Goal: Feedback & Contribution: Contribute content

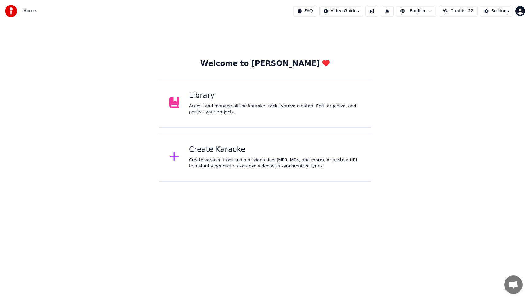
click at [204, 98] on div "Library" at bounding box center [275, 96] width 172 height 10
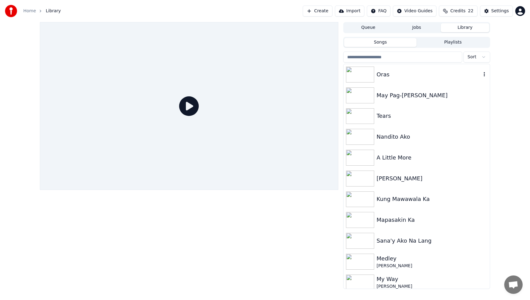
click at [402, 78] on div "Oras" at bounding box center [429, 74] width 105 height 9
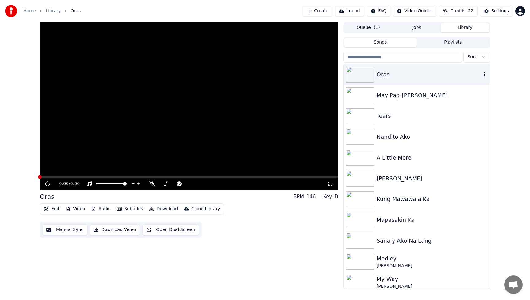
click at [402, 78] on div "Oras" at bounding box center [429, 74] width 105 height 9
click at [416, 70] on div "Oras" at bounding box center [417, 74] width 146 height 21
click at [261, 213] on div "Edit Video Audio Subtitles Download Cloud Library Manual Sync Download Video Op…" at bounding box center [189, 220] width 298 height 34
click at [363, 94] on img at bounding box center [360, 95] width 28 height 16
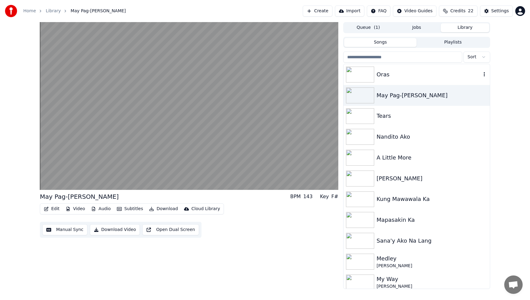
click at [365, 72] on img at bounding box center [360, 75] width 28 height 16
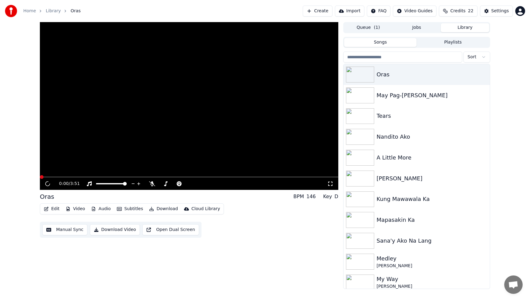
click at [139, 14] on div "Home Library Oras Create Import FAQ Video Guides Credits 22 Settings" at bounding box center [265, 11] width 530 height 22
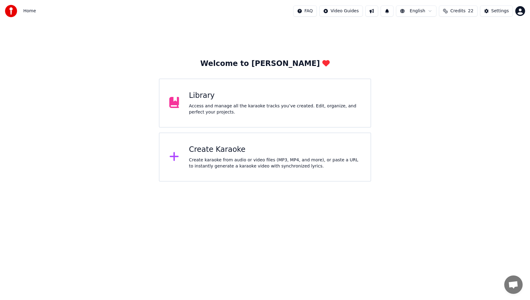
click at [266, 105] on div "Access and manage all the karaoke tracks you’ve created. Edit, organize, and pe…" at bounding box center [275, 109] width 172 height 12
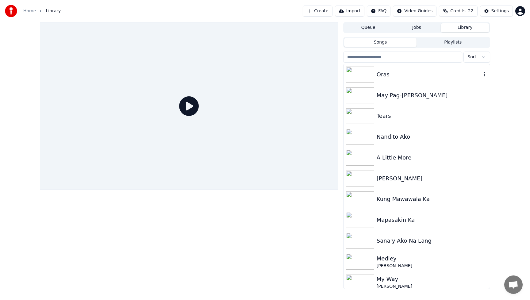
click at [413, 73] on div "Oras" at bounding box center [429, 74] width 105 height 9
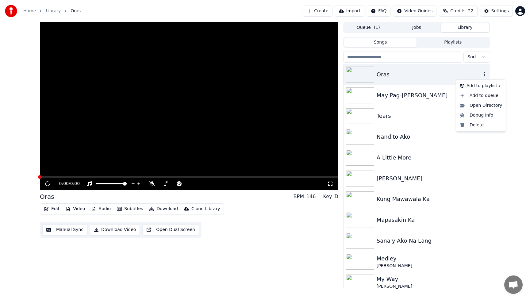
click at [481, 74] on icon "button" at bounding box center [484, 74] width 6 height 5
click at [477, 105] on div "Open Directory" at bounding box center [480, 106] width 47 height 10
click at [481, 75] on icon "button" at bounding box center [484, 74] width 6 height 5
click at [401, 79] on div "Oras" at bounding box center [417, 74] width 146 height 21
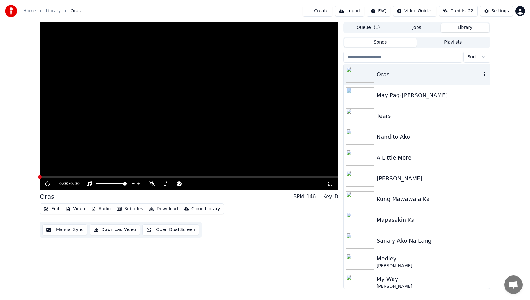
click at [404, 76] on div "Oras" at bounding box center [429, 74] width 105 height 9
click at [421, 71] on div "Oras" at bounding box center [429, 74] width 105 height 9
click at [284, 238] on div "0:00 / 0:00 Oras BPM 146 Key D Edit Video Audio Subtitles Download Cloud Librar…" at bounding box center [189, 155] width 298 height 267
click at [365, 118] on img at bounding box center [360, 116] width 28 height 16
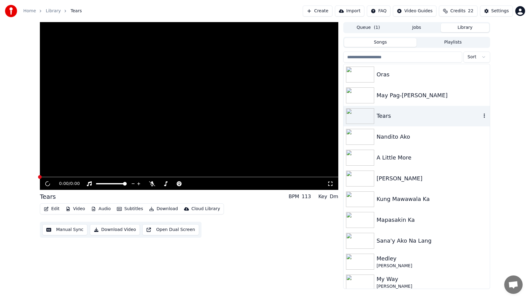
click at [365, 118] on img at bounding box center [360, 116] width 28 height 16
click at [367, 101] on img at bounding box center [360, 95] width 28 height 16
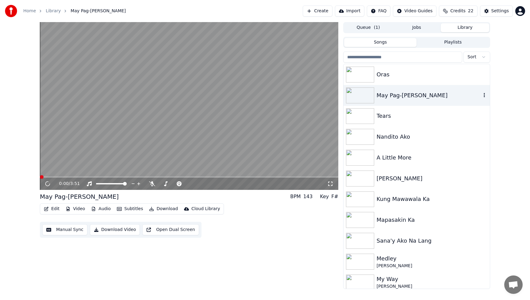
click at [367, 101] on img at bounding box center [360, 95] width 28 height 16
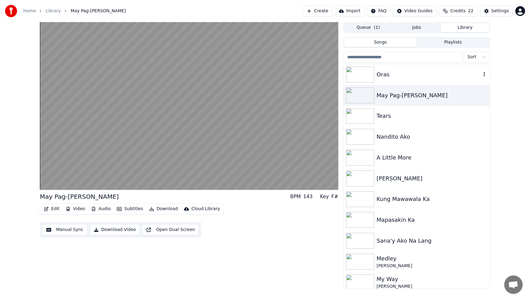
click at [371, 77] on img at bounding box center [360, 75] width 28 height 16
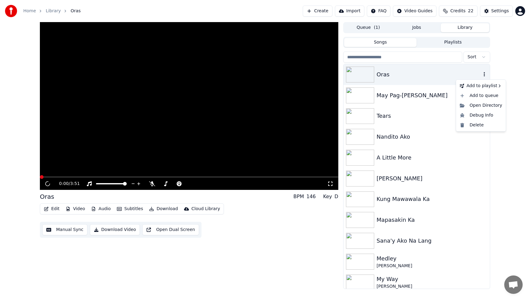
click at [481, 75] on icon "button" at bounding box center [484, 74] width 6 height 5
click at [463, 106] on div "Open Directory" at bounding box center [480, 106] width 47 height 10
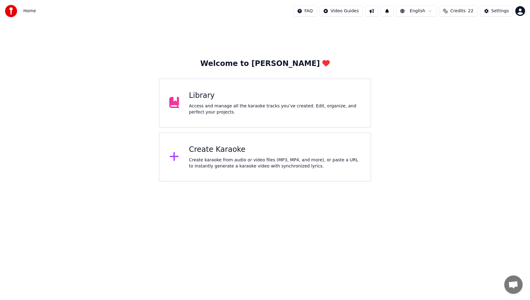
click at [262, 152] on div "Create Karaoke" at bounding box center [275, 150] width 172 height 10
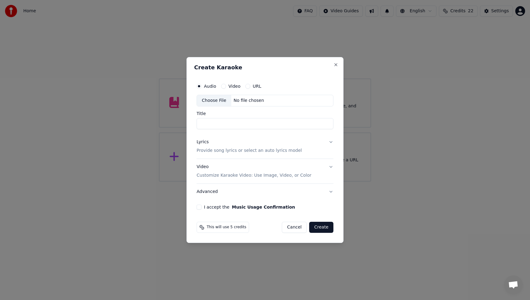
click at [213, 99] on div "Choose File" at bounding box center [214, 100] width 34 height 11
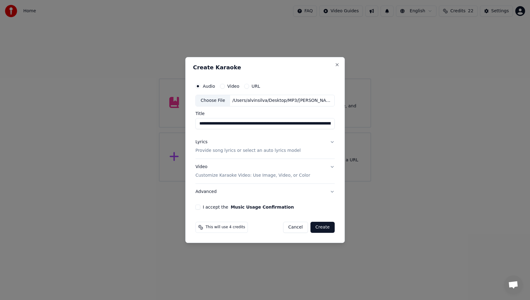
drag, startPoint x: 266, startPoint y: 123, endPoint x: 173, endPoint y: 124, distance: 93.3
click at [173, 124] on body "**********" at bounding box center [265, 91] width 530 height 182
drag, startPoint x: 262, startPoint y: 123, endPoint x: 337, endPoint y: 122, distance: 74.9
click at [337, 122] on div "**********" at bounding box center [265, 150] width 160 height 186
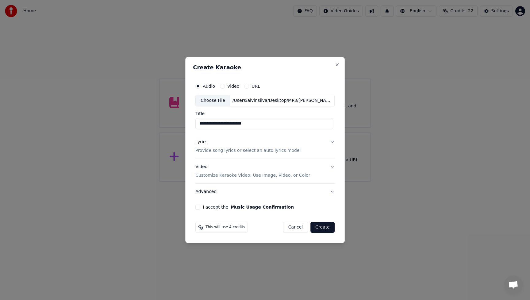
scroll to position [0, 0]
type input "**********"
click at [203, 143] on div "Lyrics" at bounding box center [201, 142] width 12 height 6
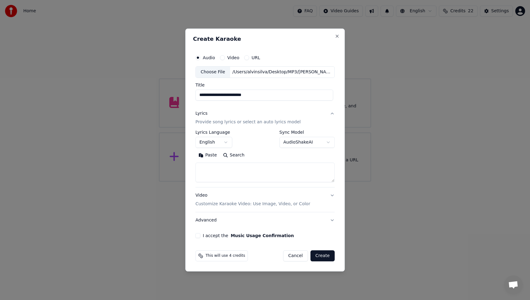
click at [225, 171] on textarea at bounding box center [264, 173] width 139 height 20
paste textarea "**********"
click at [267, 152] on button "Expand" at bounding box center [261, 155] width 29 height 10
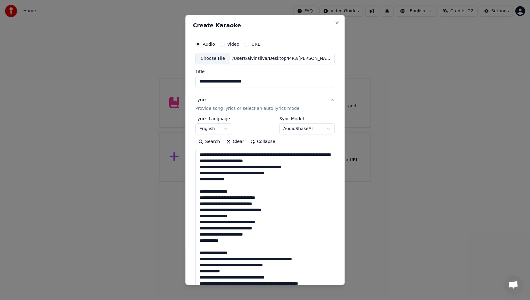
scroll to position [0, 0]
click at [225, 155] on textarea at bounding box center [264, 289] width 138 height 281
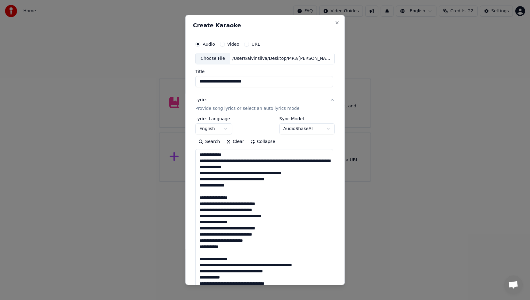
click at [228, 161] on textarea at bounding box center [264, 289] width 138 height 281
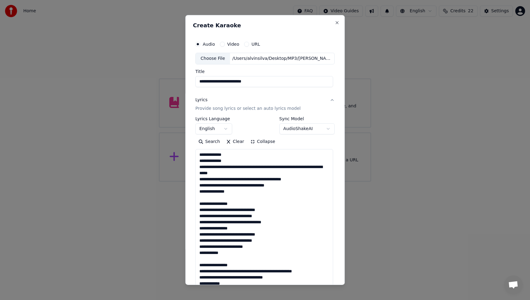
click at [253, 166] on textarea at bounding box center [264, 289] width 138 height 281
click at [257, 173] on textarea at bounding box center [264, 289] width 138 height 281
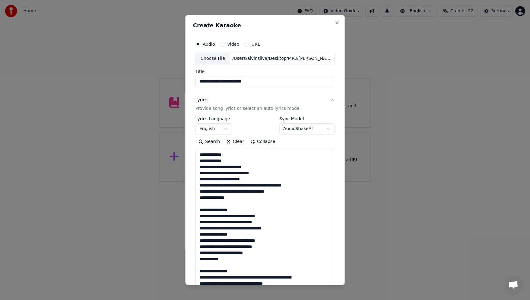
click at [253, 185] on textarea at bounding box center [264, 289] width 138 height 281
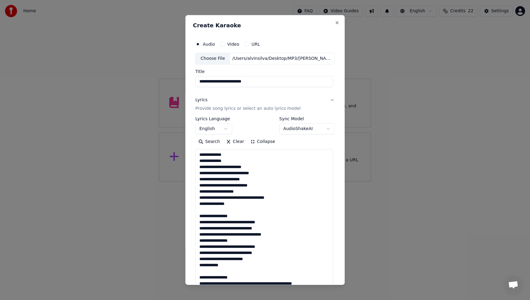
click at [238, 197] on textarea at bounding box center [264, 289] width 138 height 281
click at [199, 196] on textarea at bounding box center [264, 289] width 138 height 281
click at [200, 227] on textarea at bounding box center [264, 289] width 138 height 281
click at [200, 221] on textarea at bounding box center [264, 289] width 138 height 281
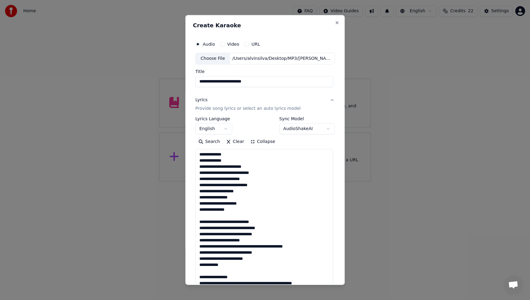
scroll to position [25, 0]
drag, startPoint x: 266, startPoint y: 222, endPoint x: 288, endPoint y: 253, distance: 38.3
click at [267, 222] on textarea at bounding box center [264, 289] width 138 height 281
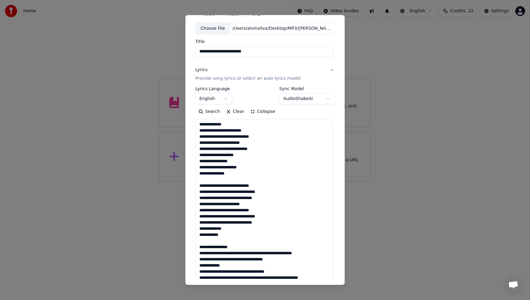
scroll to position [33, 0]
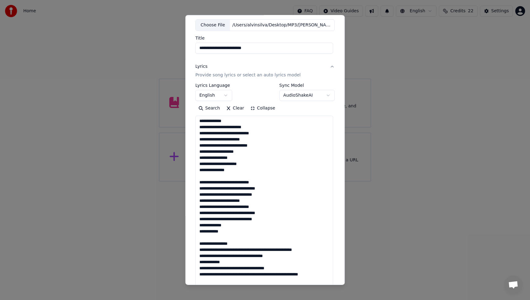
click at [199, 205] on textarea at bounding box center [264, 256] width 138 height 281
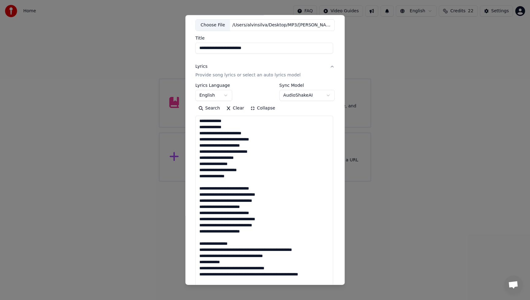
scroll to position [25, 0]
drag, startPoint x: 199, startPoint y: 164, endPoint x: 266, endPoint y: 206, distance: 78.8
click at [266, 206] on textarea at bounding box center [264, 256] width 138 height 281
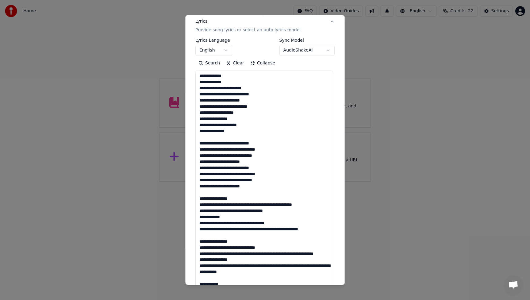
scroll to position [149, 0]
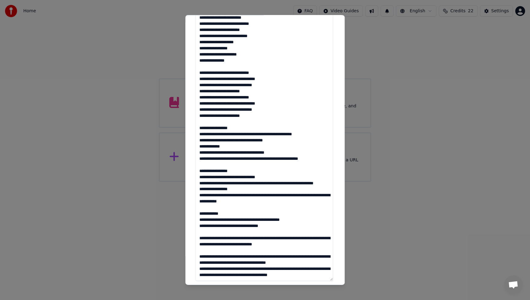
drag, startPoint x: 199, startPoint y: 148, endPoint x: 289, endPoint y: 182, distance: 96.7
click at [289, 181] on textarea at bounding box center [264, 140] width 138 height 281
paste textarea "**********"
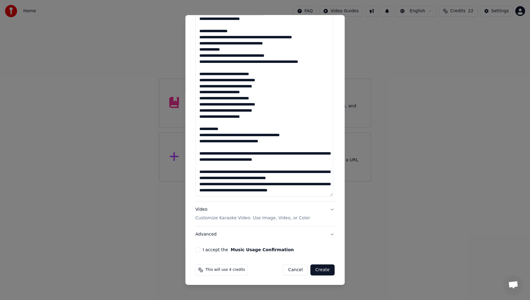
scroll to position [234, 0]
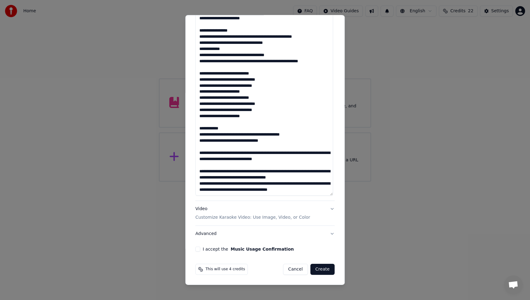
type textarea "**********"
click at [203, 214] on div "Video Customize Karaoke Video: Use Image, Video, or Color" at bounding box center [252, 213] width 115 height 15
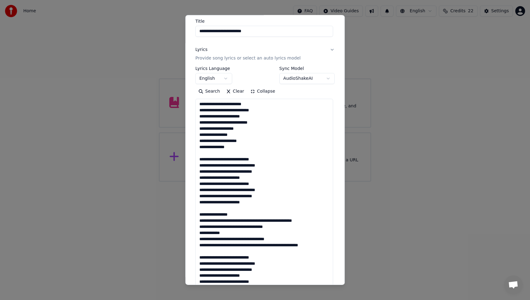
scroll to position [0, 0]
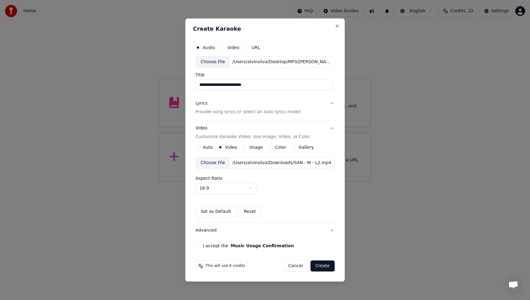
click at [221, 164] on div "Choose File" at bounding box center [213, 162] width 34 height 11
click at [198, 247] on button "I accept the Music Usage Confirmation" at bounding box center [197, 245] width 5 height 5
click at [323, 268] on button "Create" at bounding box center [322, 265] width 24 height 11
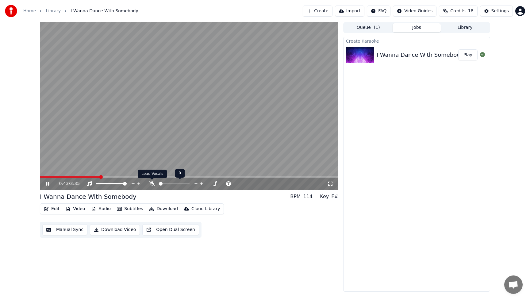
click at [152, 184] on icon at bounding box center [152, 183] width 6 height 5
click at [43, 177] on span at bounding box center [42, 176] width 4 height 1
click at [49, 185] on icon at bounding box center [52, 183] width 14 height 5
click at [403, 183] on div "Create Karaoke I Wanna Dance With Somebody Play" at bounding box center [416, 164] width 147 height 255
